Goal: Contribute content: Contribute content

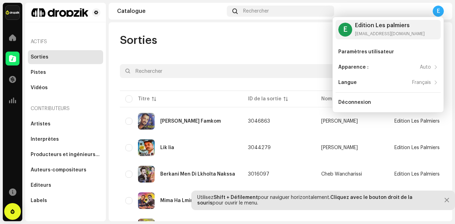
click at [439, 9] on div "E" at bounding box center [438, 11] width 11 height 11
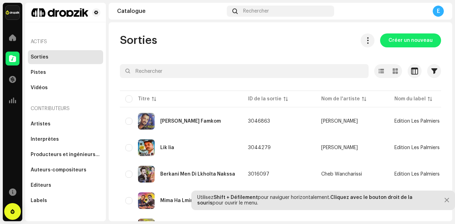
click at [439, 9] on div "E" at bounding box center [438, 11] width 11 height 11
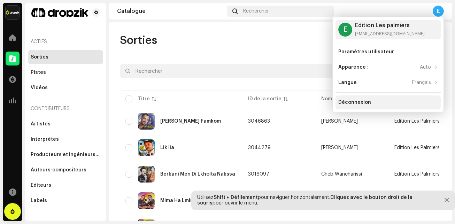
click at [352, 102] on div "Déconnexion" at bounding box center [355, 103] width 33 height 6
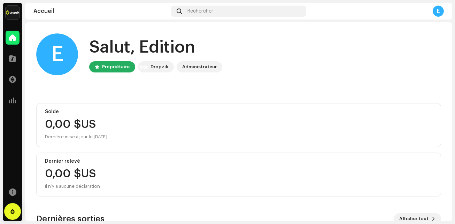
click at [13, 67] on div "Catalogue" at bounding box center [13, 59] width 20 height 20
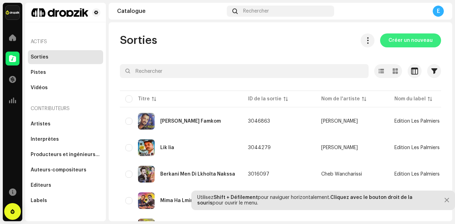
click at [393, 45] on span "Créer un nouveau" at bounding box center [411, 40] width 44 height 14
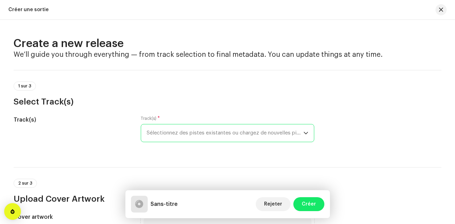
click at [276, 132] on span "Sélectionnez des pistes existantes ou chargez de nouvelles pistes" at bounding box center [225, 132] width 157 height 17
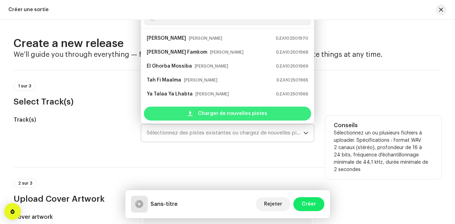
click at [285, 107] on div "Charger de nouvelles pistes" at bounding box center [227, 114] width 167 height 14
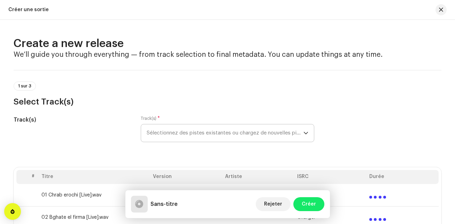
click at [181, 150] on div "Track(s) * Sélectionnez des pistes existantes ou chargez de nouvelles pistes" at bounding box center [228, 133] width 174 height 35
click at [62, 78] on div "1 sur 3 Select Track(s)" at bounding box center [228, 88] width 428 height 37
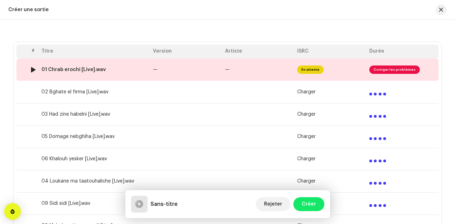
scroll to position [112, 0]
